Goal: Find specific page/section: Find specific page/section

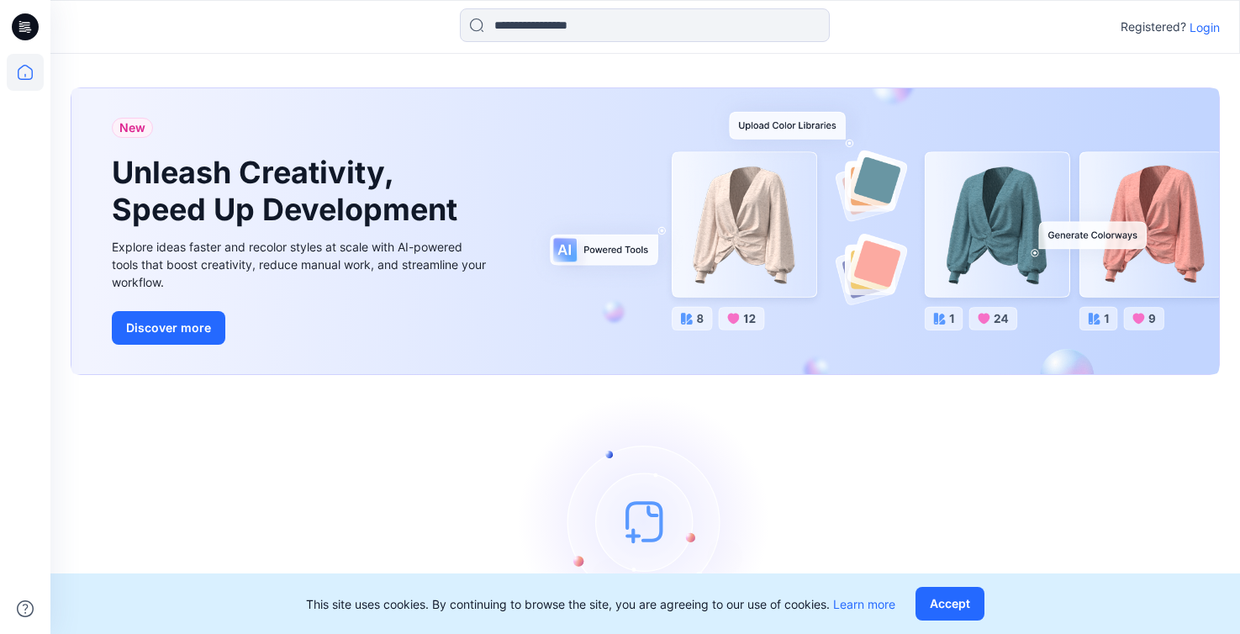
click at [1199, 25] on p "Login" at bounding box center [1205, 27] width 30 height 18
click at [1199, 27] on p "Login" at bounding box center [1205, 27] width 30 height 18
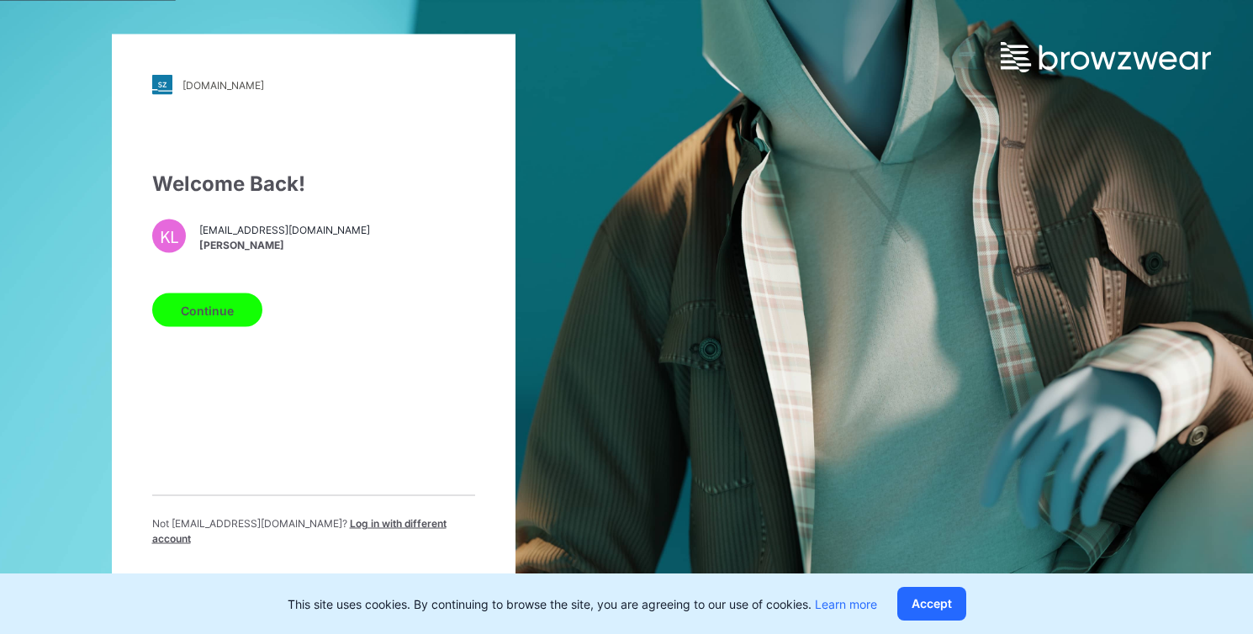
click at [232, 317] on button "Continue" at bounding box center [207, 310] width 110 height 34
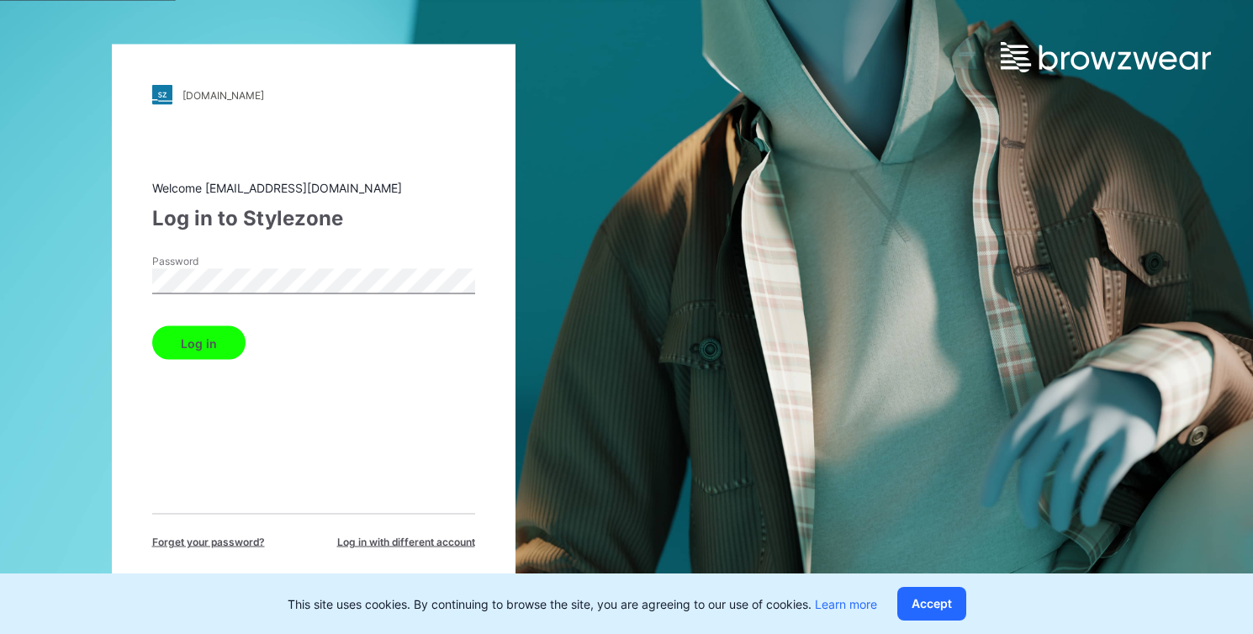
click at [172, 339] on button "Log in" at bounding box center [198, 343] width 93 height 34
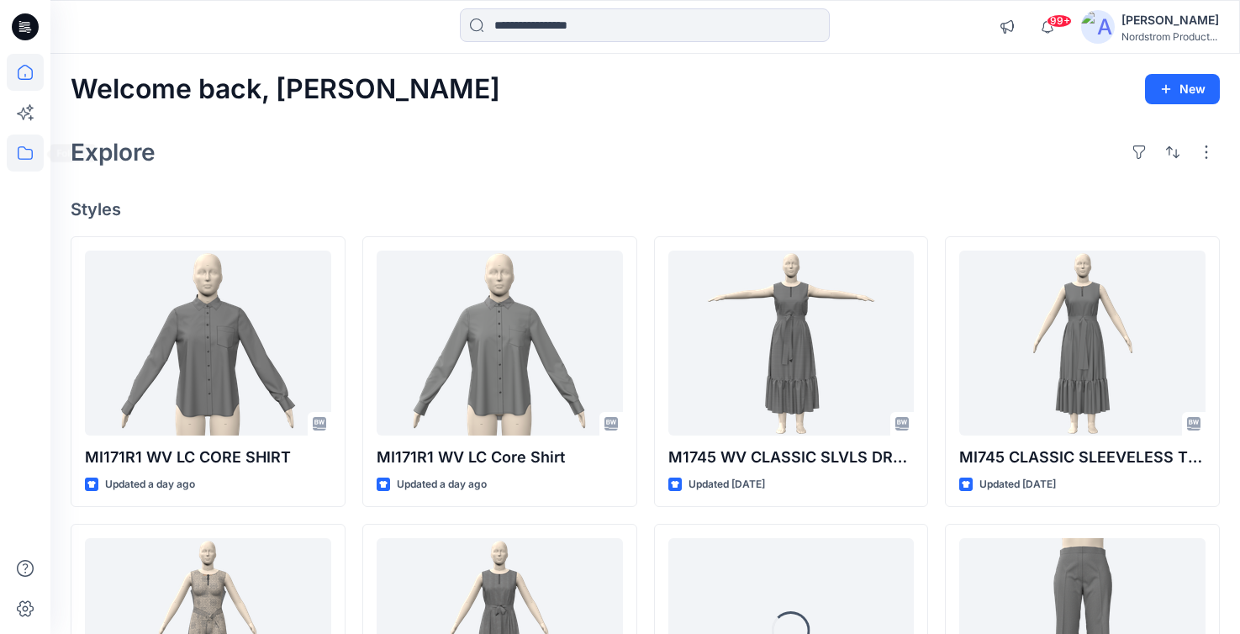
click at [22, 145] on icon at bounding box center [25, 153] width 37 height 37
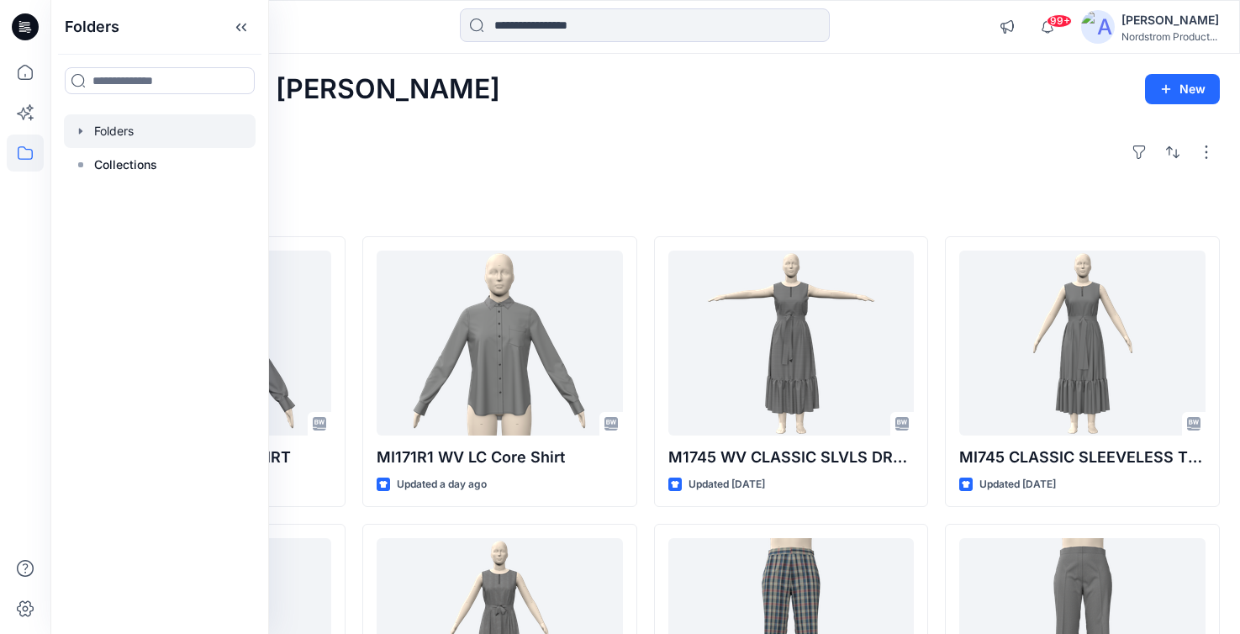
click at [87, 135] on div at bounding box center [160, 131] width 192 height 34
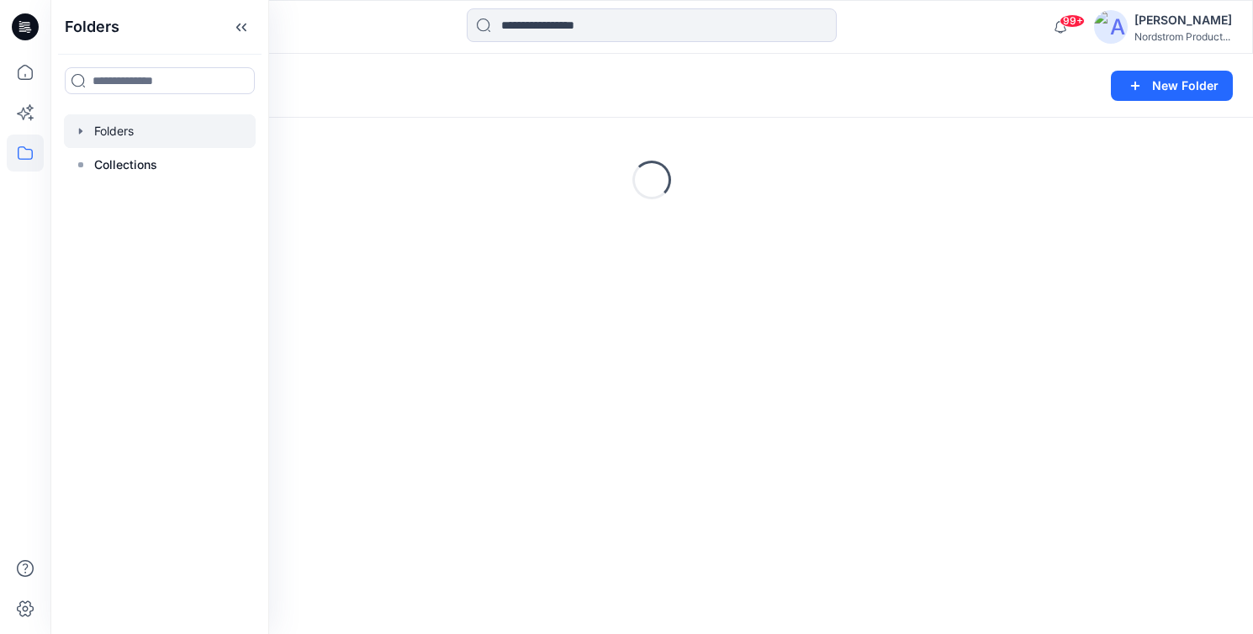
click at [85, 126] on icon "button" at bounding box center [80, 130] width 13 height 13
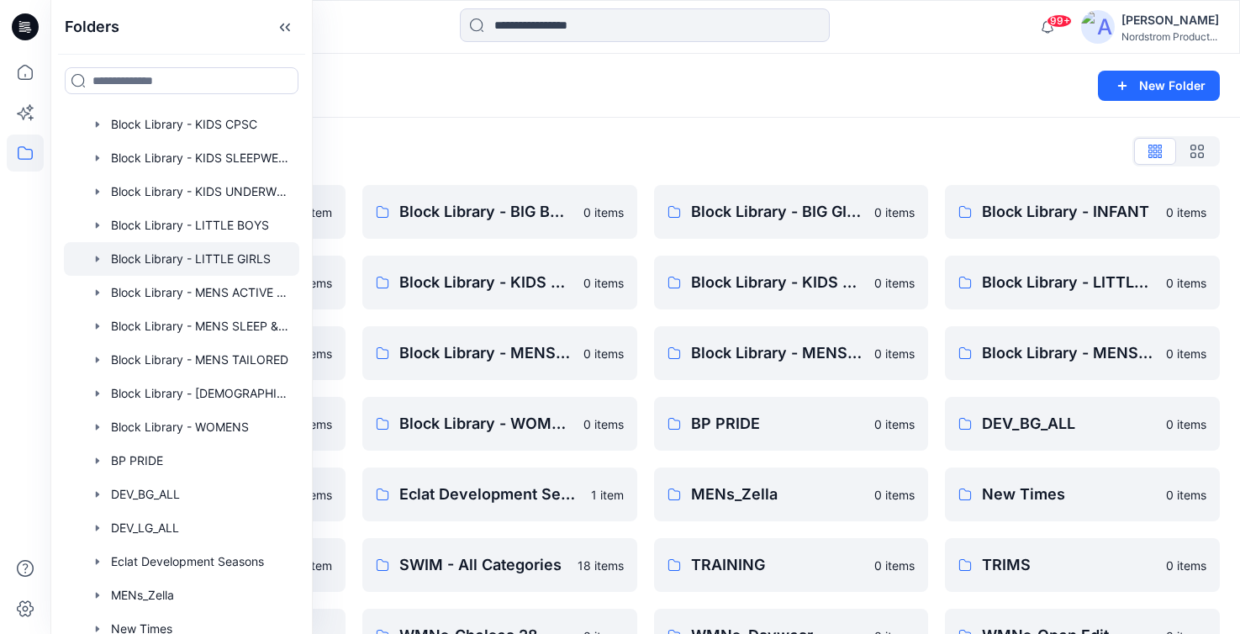
scroll to position [188, 0]
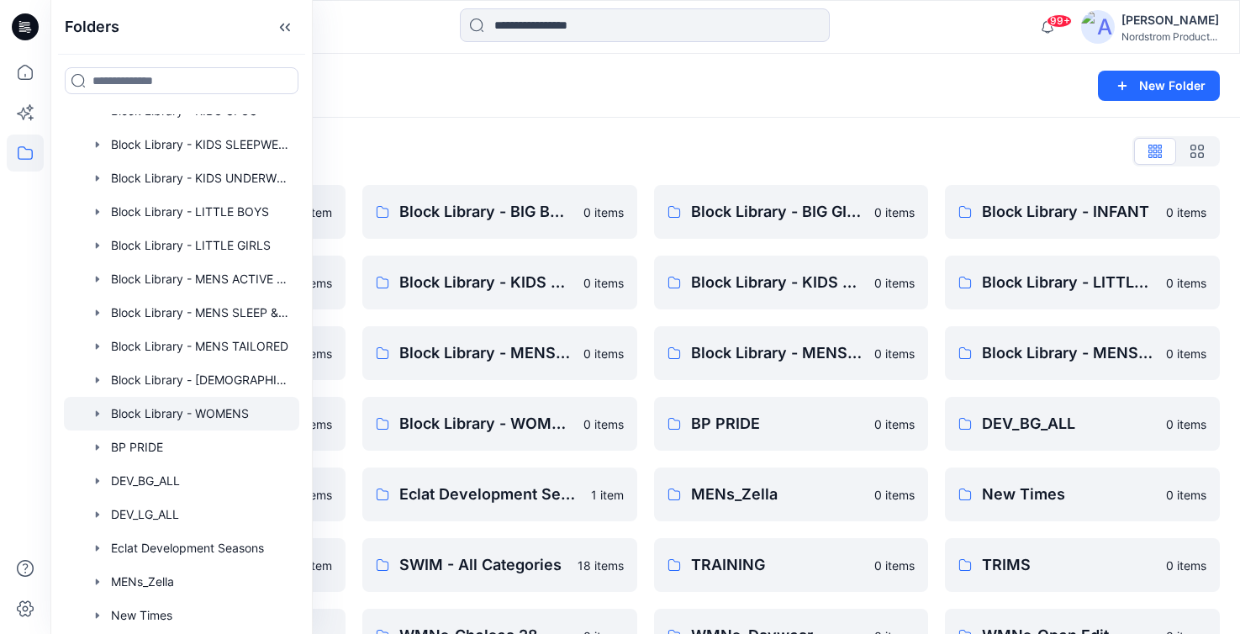
click at [225, 405] on div at bounding box center [181, 414] width 235 height 34
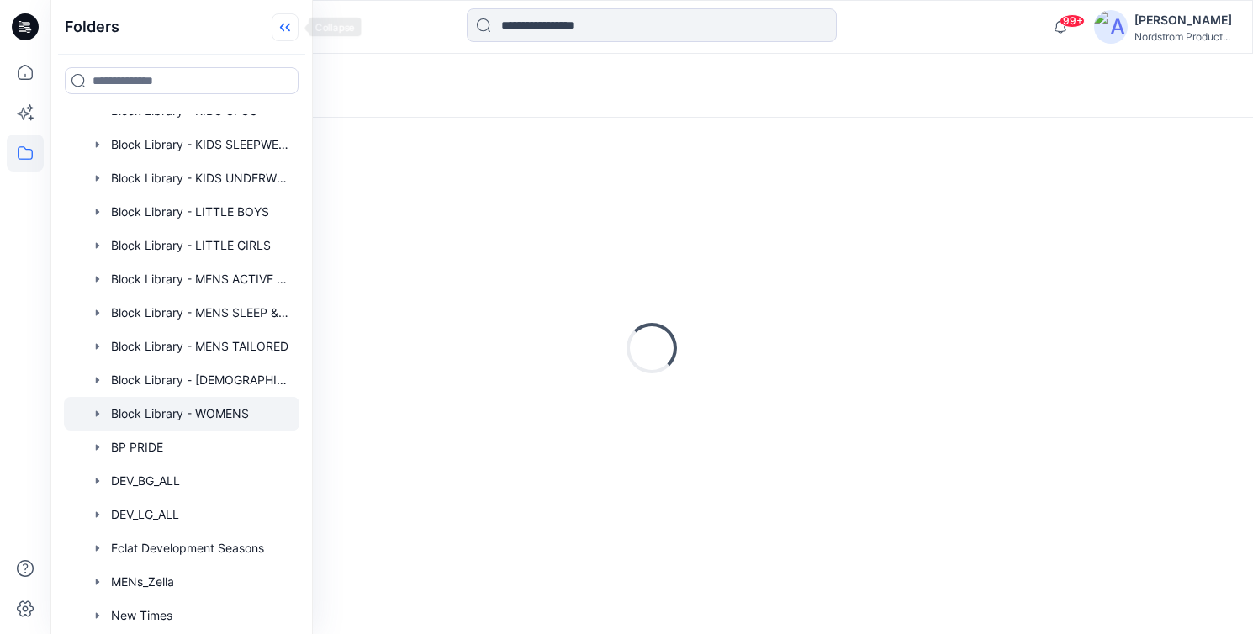
click at [284, 18] on icon at bounding box center [285, 27] width 27 height 28
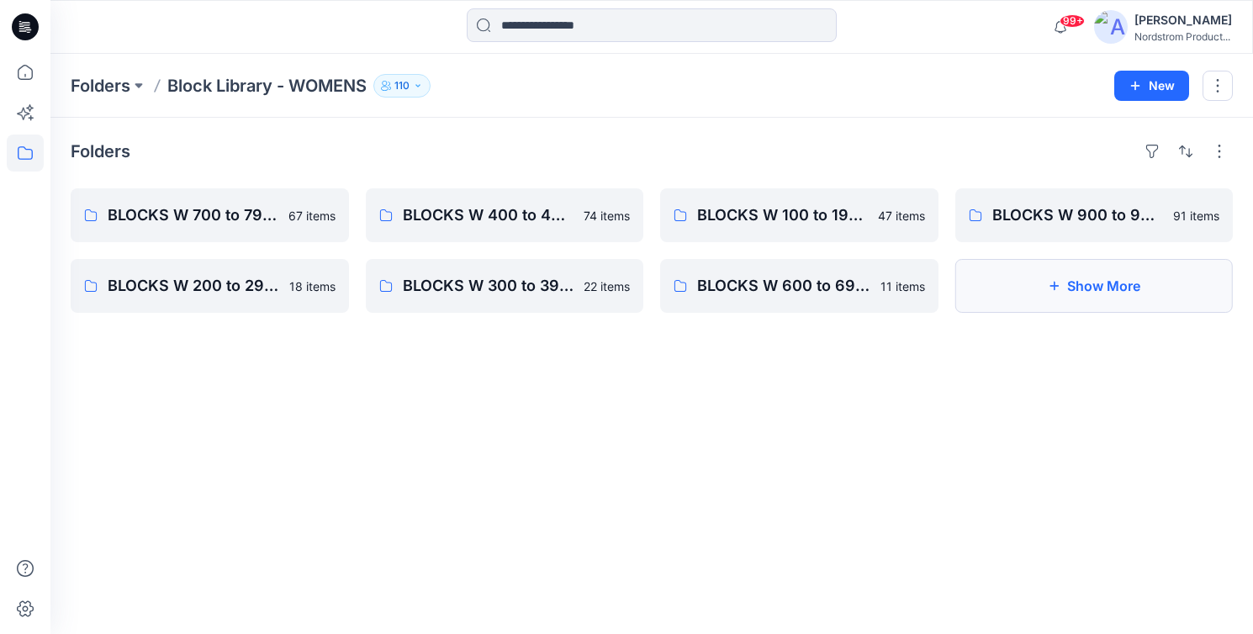
click at [1073, 281] on button "Show More" at bounding box center [1094, 286] width 278 height 54
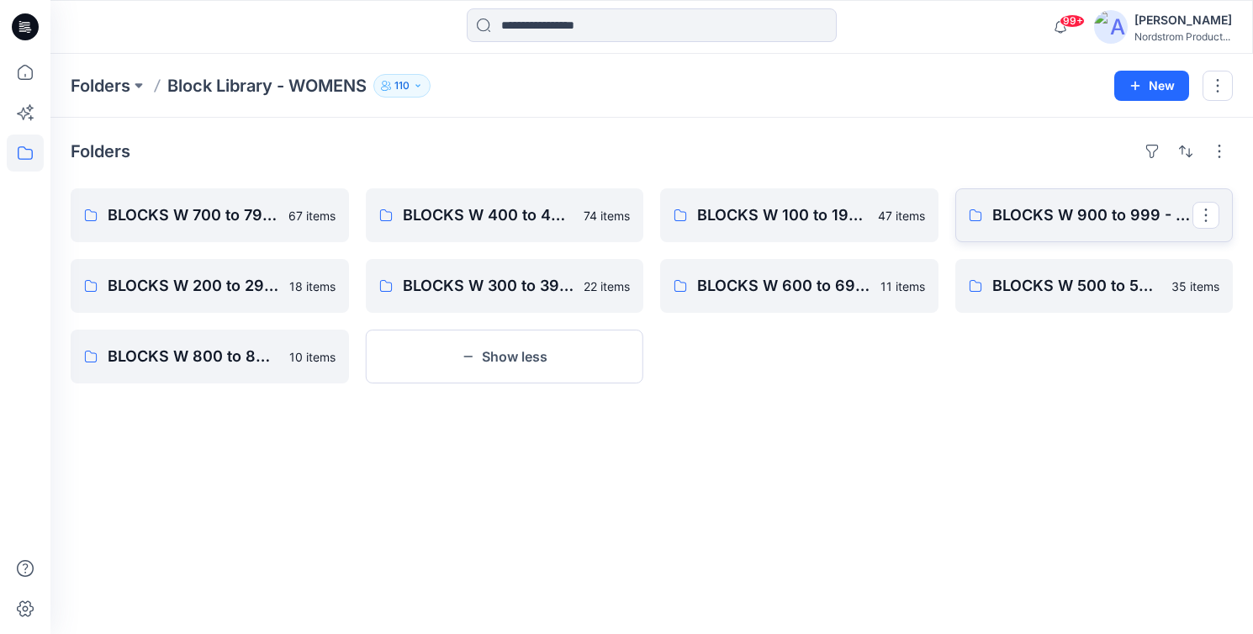
click at [1073, 228] on link "BLOCKS W 900 to 999 - Knit Cut & Sew Tops" at bounding box center [1094, 215] width 278 height 54
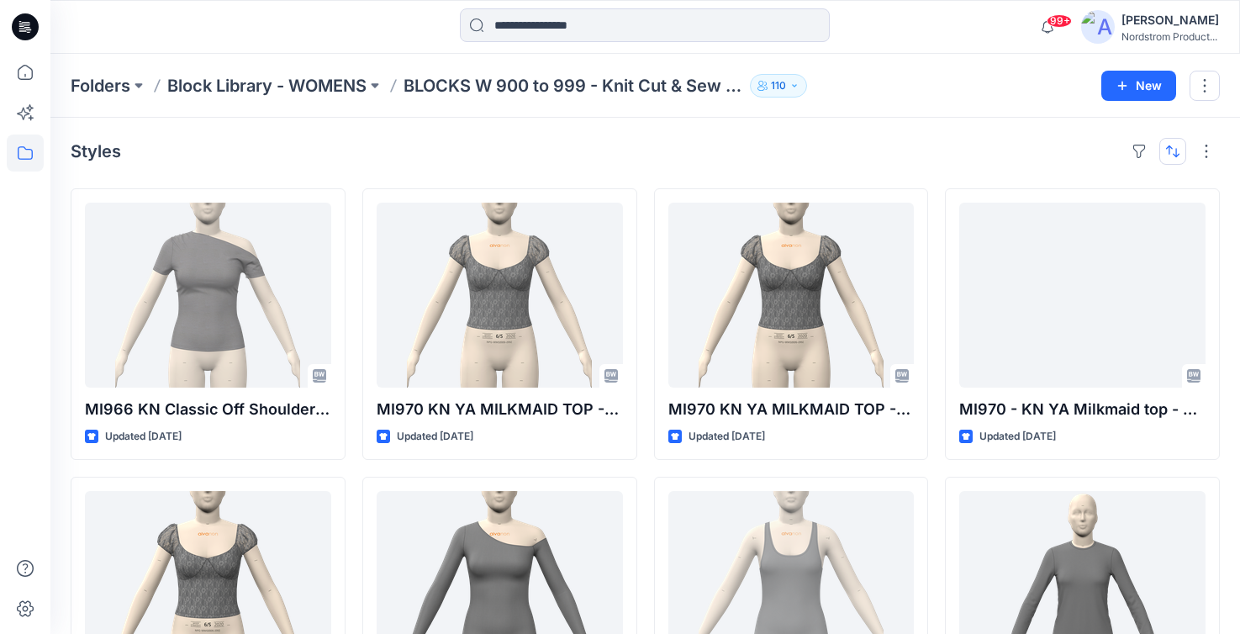
click at [1176, 150] on button "button" at bounding box center [1172, 151] width 27 height 27
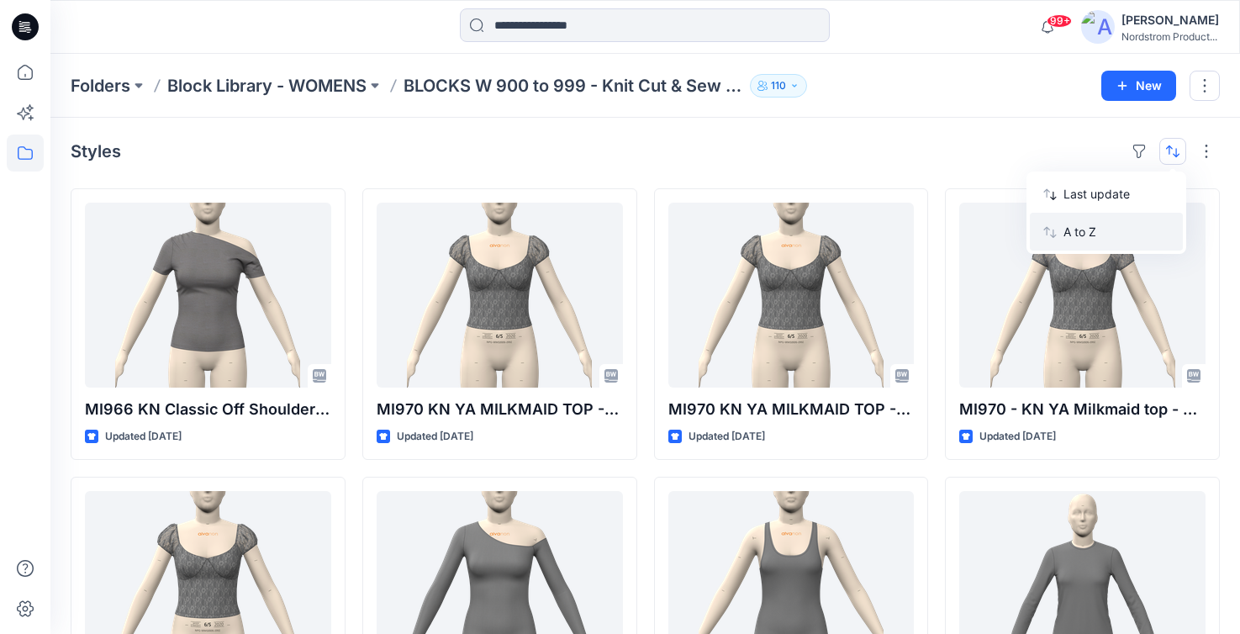
click at [1093, 226] on p "A to Z" at bounding box center [1116, 232] width 106 height 18
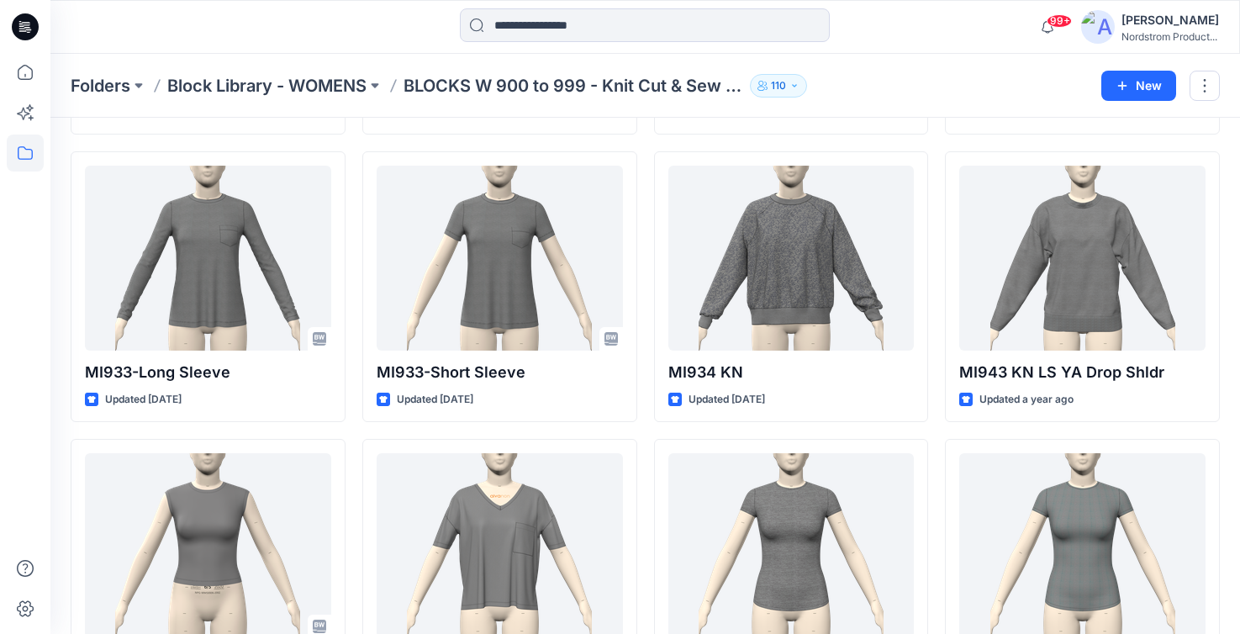
scroll to position [3491, 0]
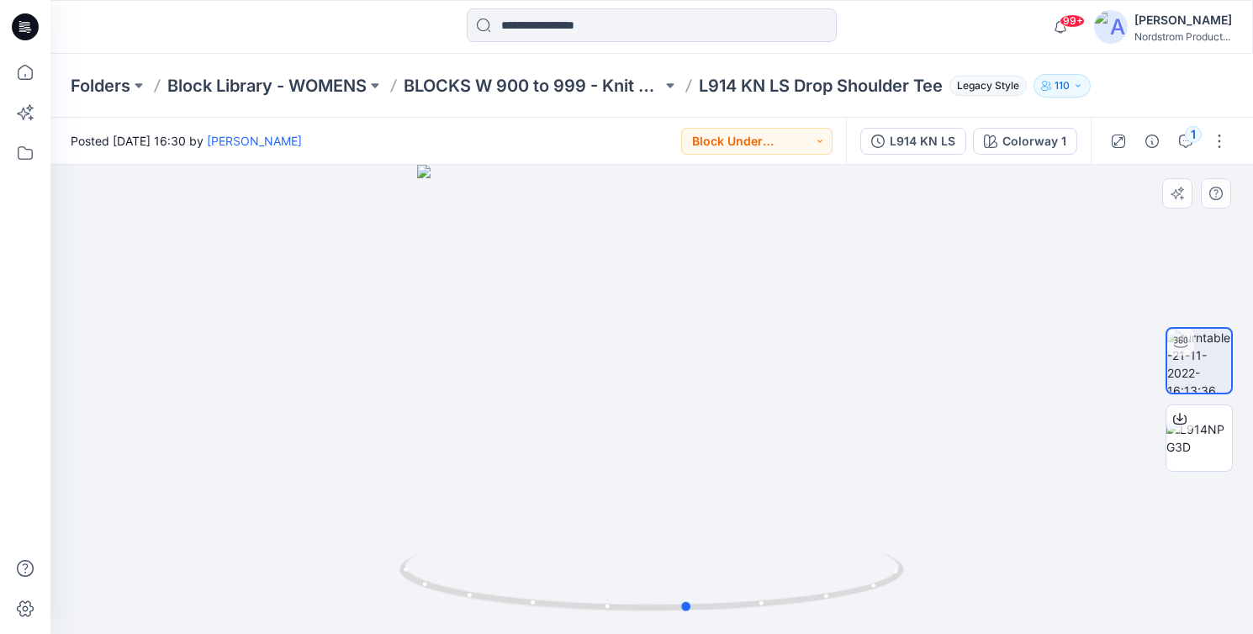
drag, startPoint x: 910, startPoint y: 578, endPoint x: 947, endPoint y: 567, distance: 38.6
click at [947, 567] on div at bounding box center [651, 399] width 1202 height 469
